Goal: Task Accomplishment & Management: Use online tool/utility

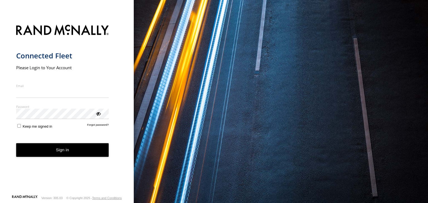
type input "**********"
click at [32, 160] on form "**********" at bounding box center [67, 108] width 102 height 174
click at [34, 148] on button "Sign in" at bounding box center [62, 150] width 93 height 14
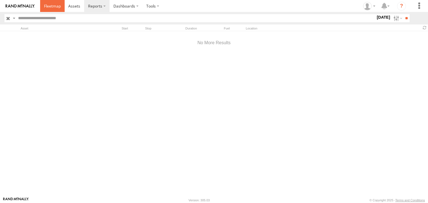
click at [50, 6] on span at bounding box center [52, 5] width 17 height 5
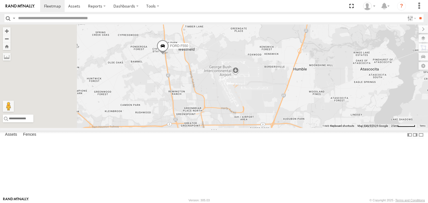
drag, startPoint x: 311, startPoint y: 109, endPoint x: 386, endPoint y: 113, distance: 75.0
click at [386, 113] on div "FORD F550 WAYSIDE PASADENA TRANSIT VAN" at bounding box center [214, 77] width 428 height 104
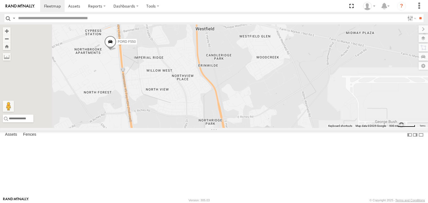
drag, startPoint x: 190, startPoint y: 62, endPoint x: 405, endPoint y: 206, distance: 258.7
click at [405, 203] on html at bounding box center [214, 101] width 428 height 203
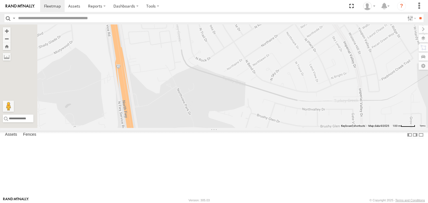
drag, startPoint x: 192, startPoint y: 47, endPoint x: 355, endPoint y: 175, distance: 206.5
click at [428, 203] on html at bounding box center [214, 101] width 428 height 203
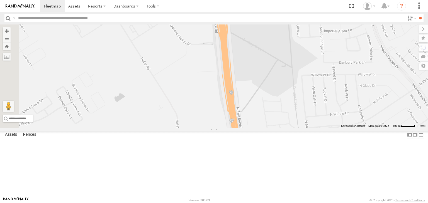
drag, startPoint x: 206, startPoint y: 67, endPoint x: 330, endPoint y: 192, distance: 176.5
click at [330, 128] on div "FORD F550 WAYSIDE PASADENA TRANSIT VAN" at bounding box center [214, 77] width 428 height 104
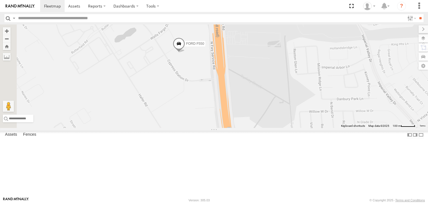
drag, startPoint x: 239, startPoint y: 99, endPoint x: 236, endPoint y: 138, distance: 38.2
click at [236, 128] on div "FORD F550 WAYSIDE PASADENA TRANSIT VAN" at bounding box center [214, 77] width 428 height 104
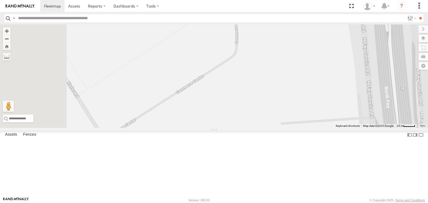
drag, startPoint x: 294, startPoint y: 19, endPoint x: 299, endPoint y: 74, distance: 54.6
click at [299, 74] on body at bounding box center [214, 101] width 428 height 203
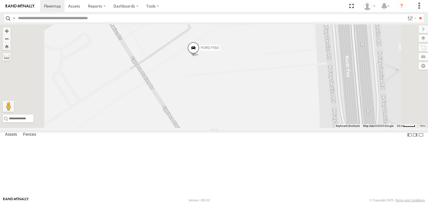
drag, startPoint x: 278, startPoint y: 56, endPoint x: 256, endPoint y: 216, distance: 161.4
click at [256, 203] on html at bounding box center [214, 101] width 428 height 203
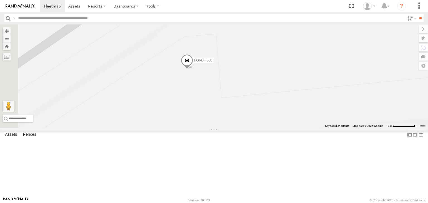
drag, startPoint x: 239, startPoint y: 78, endPoint x: 283, endPoint y: 124, distance: 63.6
click at [283, 123] on div "FORD F550 WAYSIDE PASADENA TRANSIT VAN" at bounding box center [214, 77] width 428 height 104
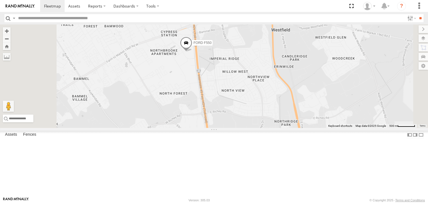
drag, startPoint x: 231, startPoint y: 149, endPoint x: 235, endPoint y: 94, distance: 55.3
click at [235, 94] on div "FORD F550 WAYSIDE PASADENA TRANSIT VAN" at bounding box center [214, 77] width 428 height 104
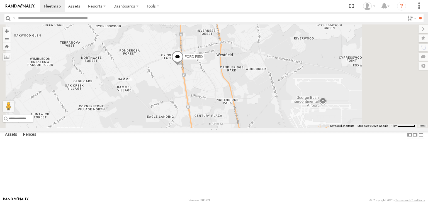
click at [0, 0] on link at bounding box center [0, 0] width 0 height 0
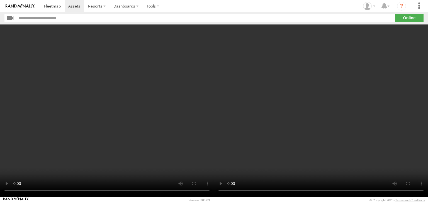
click at [298, 110] on video at bounding box center [321, 111] width 214 height 173
click at [105, 115] on video at bounding box center [107, 111] width 214 height 173
click at [148, 106] on video at bounding box center [107, 111] width 214 height 173
click at [256, 105] on video at bounding box center [321, 111] width 214 height 173
drag, startPoint x: 7, startPoint y: 82, endPoint x: 67, endPoint y: 88, distance: 60.3
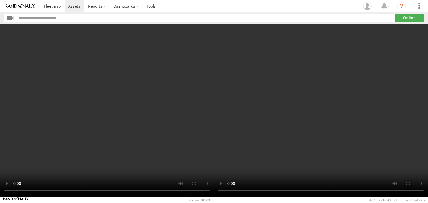
click at [25, 81] on video at bounding box center [107, 111] width 214 height 173
drag, startPoint x: 23, startPoint y: 98, endPoint x: 29, endPoint y: 96, distance: 6.2
click at [28, 96] on video at bounding box center [107, 111] width 214 height 173
drag, startPoint x: 29, startPoint y: 96, endPoint x: 160, endPoint y: 98, distance: 131.2
click at [162, 100] on video at bounding box center [107, 111] width 214 height 173
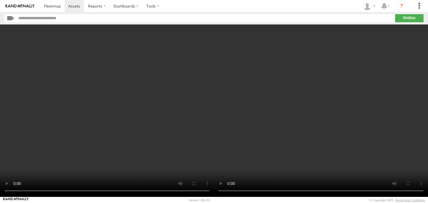
click at [169, 82] on video at bounding box center [107, 111] width 214 height 173
click at [111, 112] on video at bounding box center [107, 111] width 214 height 173
drag, startPoint x: 112, startPoint y: 111, endPoint x: 77, endPoint y: 106, distance: 35.2
click at [77, 106] on video at bounding box center [107, 111] width 214 height 173
click at [286, 110] on video at bounding box center [321, 111] width 214 height 173
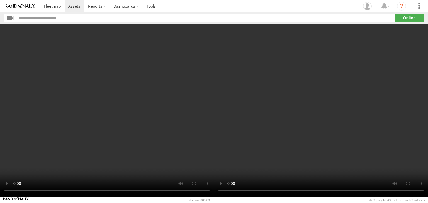
click at [116, 91] on video at bounding box center [107, 111] width 214 height 173
drag, startPoint x: 116, startPoint y: 91, endPoint x: 114, endPoint y: 86, distance: 5.2
click at [115, 90] on video at bounding box center [107, 111] width 214 height 173
click at [114, 86] on video at bounding box center [107, 111] width 214 height 173
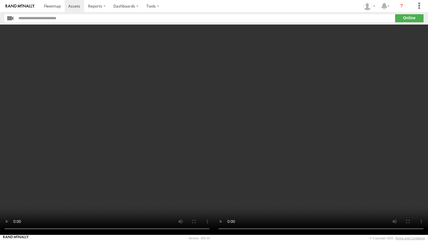
click at [114, 110] on video at bounding box center [107, 130] width 214 height 210
click at [114, 109] on video at bounding box center [107, 130] width 214 height 210
click at [55, 146] on video at bounding box center [107, 130] width 214 height 210
click at [84, 123] on video at bounding box center [107, 130] width 214 height 210
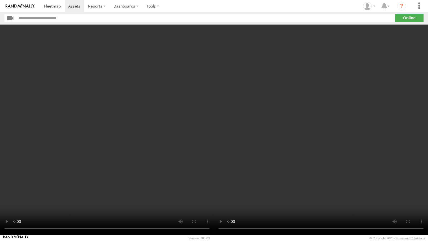
click at [84, 123] on video at bounding box center [107, 130] width 214 height 210
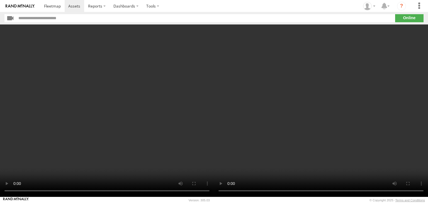
click at [84, 97] on video at bounding box center [107, 111] width 214 height 173
